Goal: Information Seeking & Learning: Learn about a topic

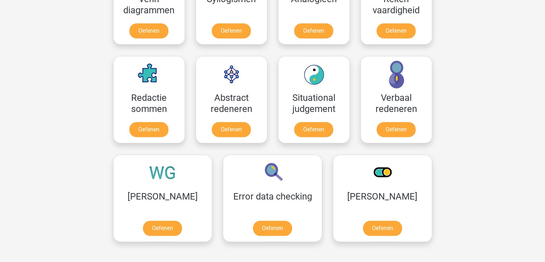
scroll to position [516, 0]
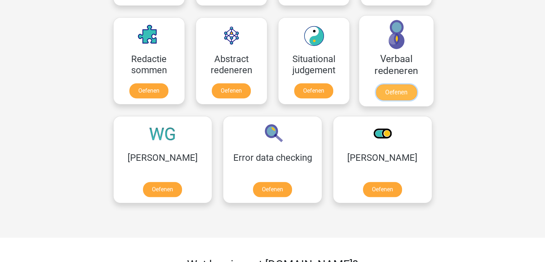
click at [393, 98] on link "Oefenen" at bounding box center [395, 92] width 41 height 16
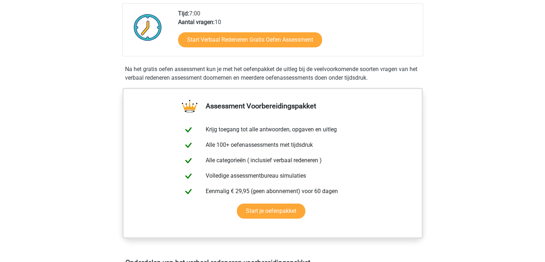
scroll to position [158, 0]
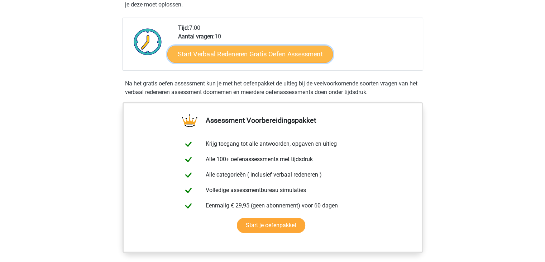
click at [240, 52] on link "Start Verbaal Redeneren Gratis Oefen Assessment" at bounding box center [250, 54] width 166 height 17
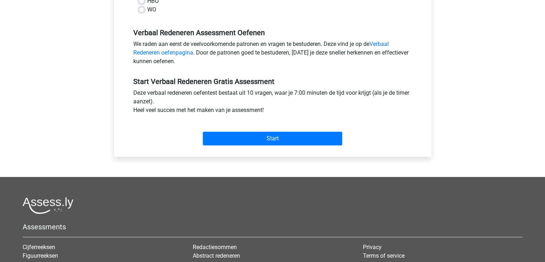
scroll to position [230, 0]
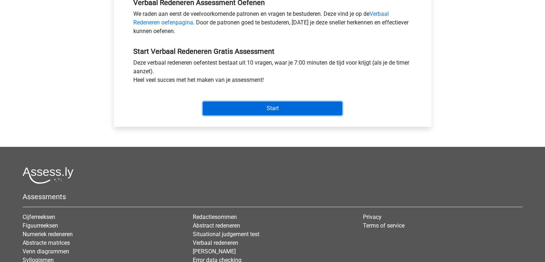
click at [270, 107] on input "Start" at bounding box center [272, 108] width 139 height 14
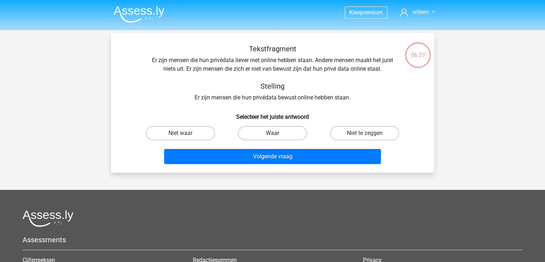
click at [270, 135] on label "Waar" at bounding box center [272, 133] width 69 height 14
click at [272, 135] on input "Waar" at bounding box center [274, 135] width 5 height 5
radio input "true"
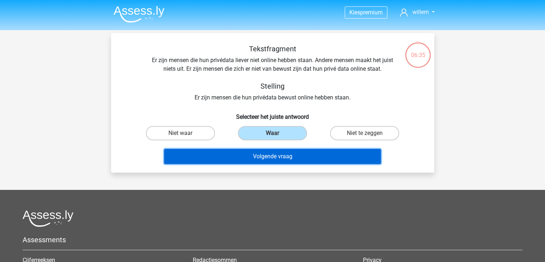
click at [270, 155] on button "Volgende vraag" at bounding box center [272, 156] width 217 height 15
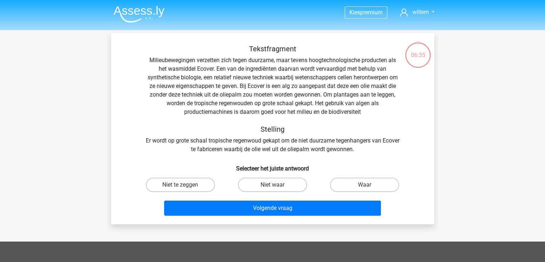
scroll to position [33, 0]
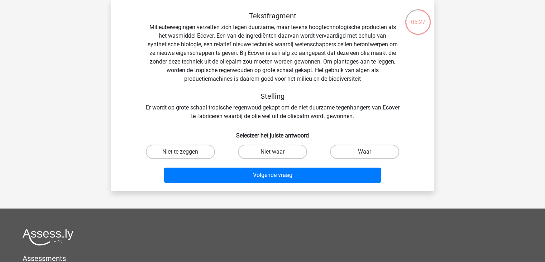
click at [275, 152] on input "Niet waar" at bounding box center [274, 154] width 5 height 5
radio input "true"
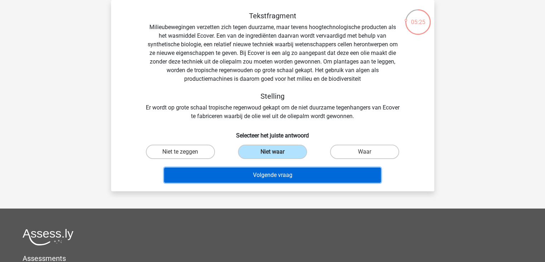
click at [267, 177] on button "Volgende vraag" at bounding box center [272, 174] width 217 height 15
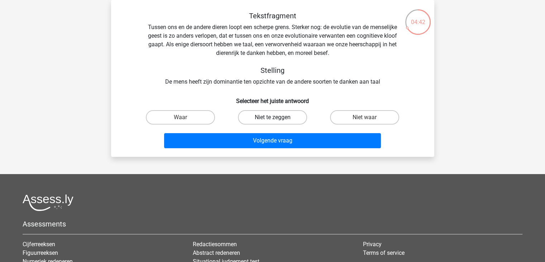
click at [271, 117] on label "Niet te zeggen" at bounding box center [272, 117] width 69 height 14
click at [272, 117] on input "Niet te zeggen" at bounding box center [274, 119] width 5 height 5
radio input "true"
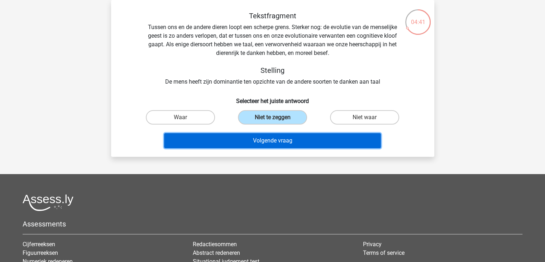
click at [275, 138] on button "Volgende vraag" at bounding box center [272, 140] width 217 height 15
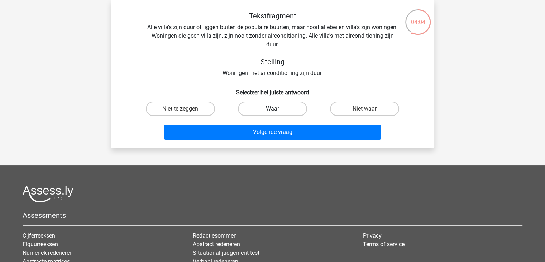
click at [268, 106] on label "Waar" at bounding box center [272, 108] width 69 height 14
click at [272, 109] on input "Waar" at bounding box center [274, 111] width 5 height 5
radio input "true"
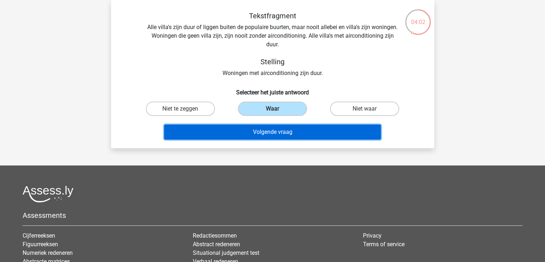
click at [273, 131] on button "Volgende vraag" at bounding box center [272, 131] width 217 height 15
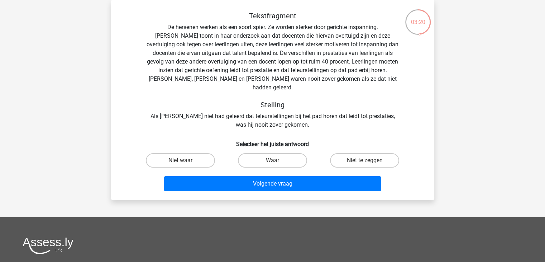
scroll to position [71, 0]
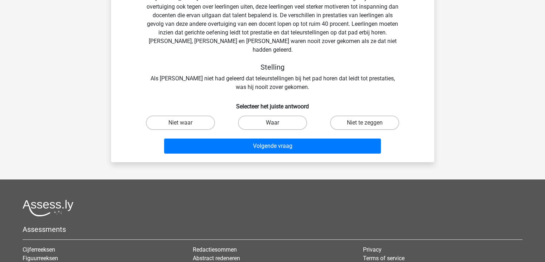
click at [265, 115] on label "Waar" at bounding box center [272, 122] width 69 height 14
click at [272, 123] on input "Waar" at bounding box center [274, 125] width 5 height 5
radio input "true"
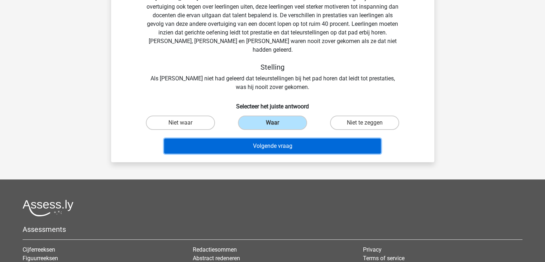
click at [274, 138] on button "Volgende vraag" at bounding box center [272, 145] width 217 height 15
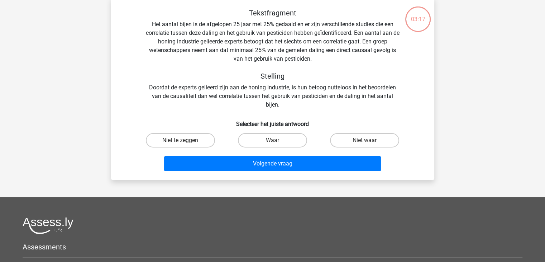
scroll to position [33, 0]
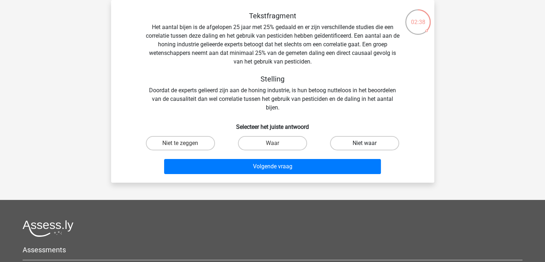
click at [346, 144] on label "Niet waar" at bounding box center [364, 143] width 69 height 14
click at [365, 144] on input "Niet waar" at bounding box center [367, 145] width 5 height 5
radio input "true"
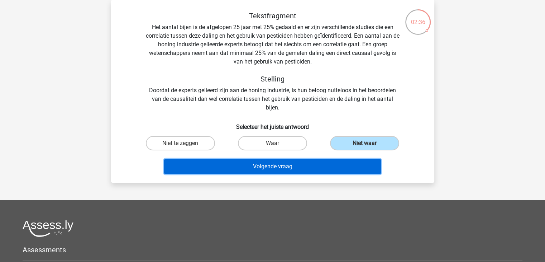
click at [282, 163] on button "Volgende vraag" at bounding box center [272, 166] width 217 height 15
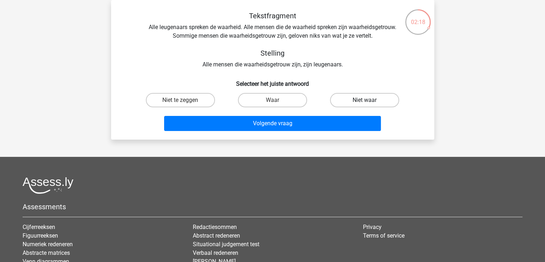
click at [367, 96] on label "Niet waar" at bounding box center [364, 100] width 69 height 14
click at [367, 100] on input "Niet waar" at bounding box center [367, 102] width 5 height 5
radio input "true"
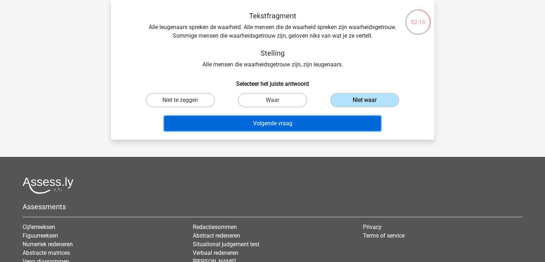
click at [263, 129] on button "Volgende vraag" at bounding box center [272, 123] width 217 height 15
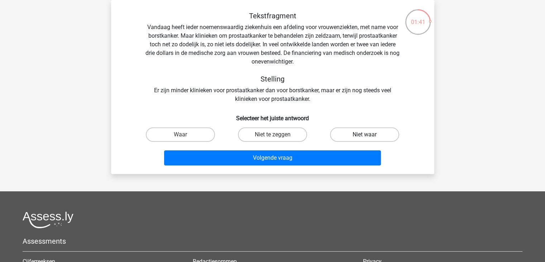
click at [358, 133] on label "Niet waar" at bounding box center [364, 134] width 69 height 14
click at [365, 134] on input "Niet waar" at bounding box center [367, 136] width 5 height 5
radio input "true"
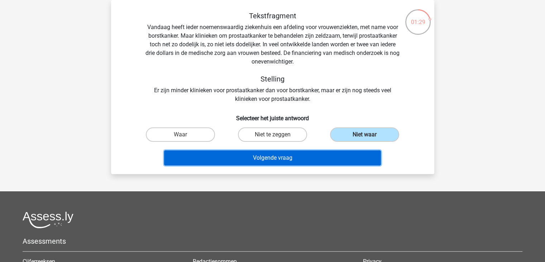
click at [275, 157] on button "Volgende vraag" at bounding box center [272, 157] width 217 height 15
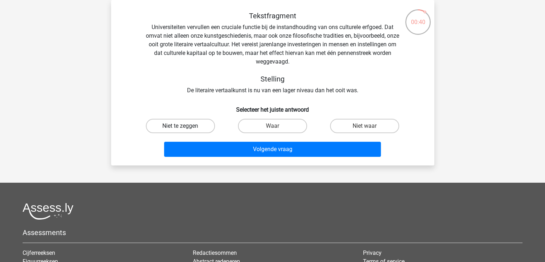
click at [176, 124] on label "Niet te zeggen" at bounding box center [180, 126] width 69 height 14
click at [180, 126] on input "Niet te zeggen" at bounding box center [182, 128] width 5 height 5
radio input "true"
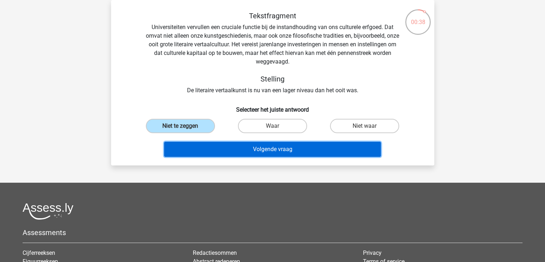
click at [246, 147] on button "Volgende vraag" at bounding box center [272, 149] width 217 height 15
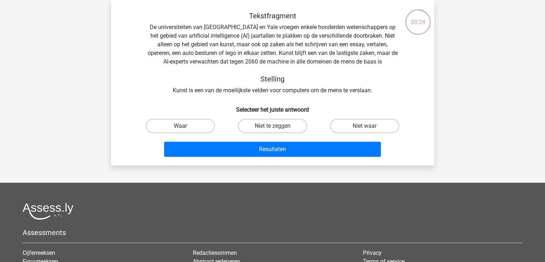
click at [181, 123] on label "Waar" at bounding box center [180, 126] width 69 height 14
click at [181, 126] on input "Waar" at bounding box center [182, 128] width 5 height 5
radio input "true"
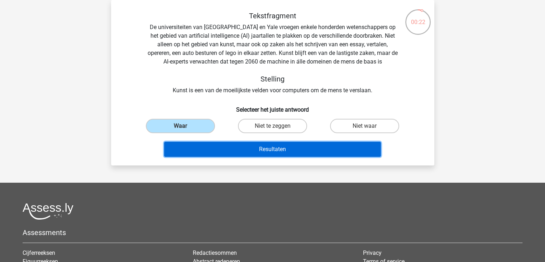
click at [273, 149] on button "Resultaten" at bounding box center [272, 149] width 217 height 15
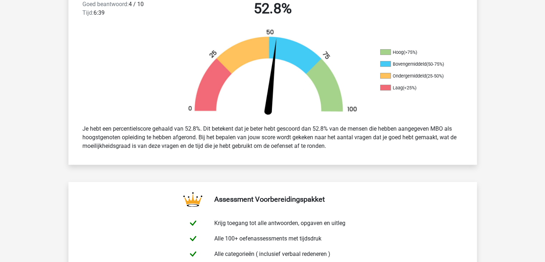
scroll to position [201, 0]
